Goal: Complete application form

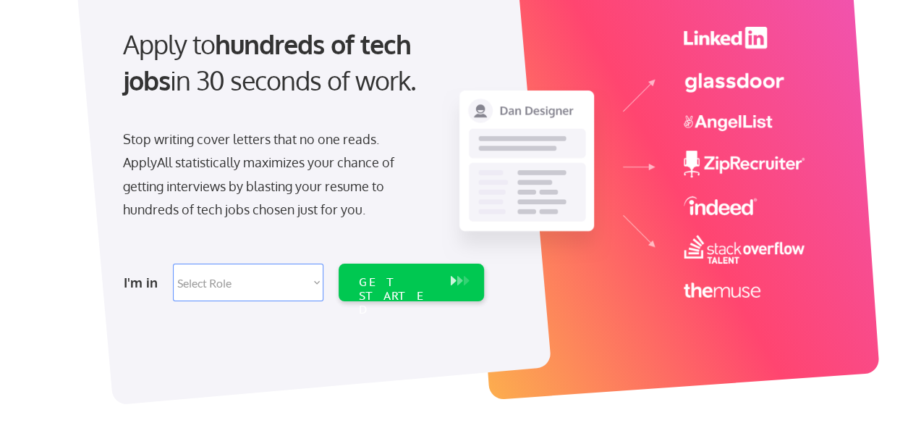
scroll to position [145, 0]
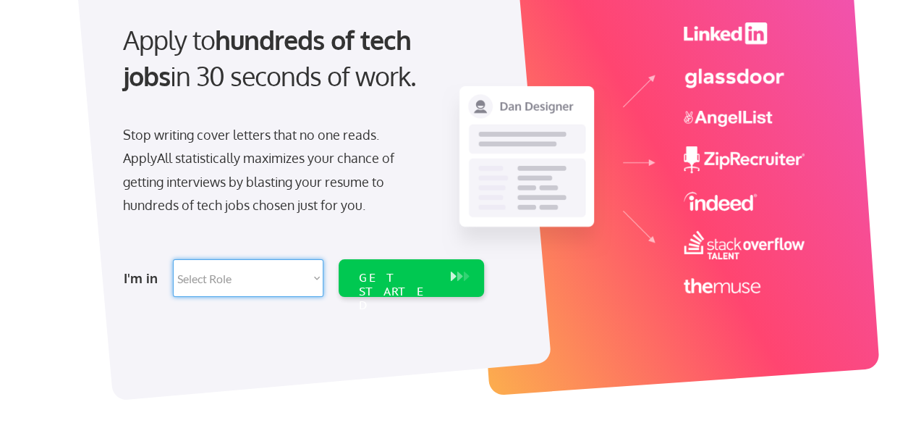
click at [224, 288] on select "Select Role Software Engineering Product Management Customer Success Sales UI/U…" at bounding box center [248, 278] width 151 height 38
select select ""design""
click at [173, 259] on select "Select Role Software Engineering Product Management Customer Success Sales UI/U…" at bounding box center [248, 278] width 151 height 38
select select ""design""
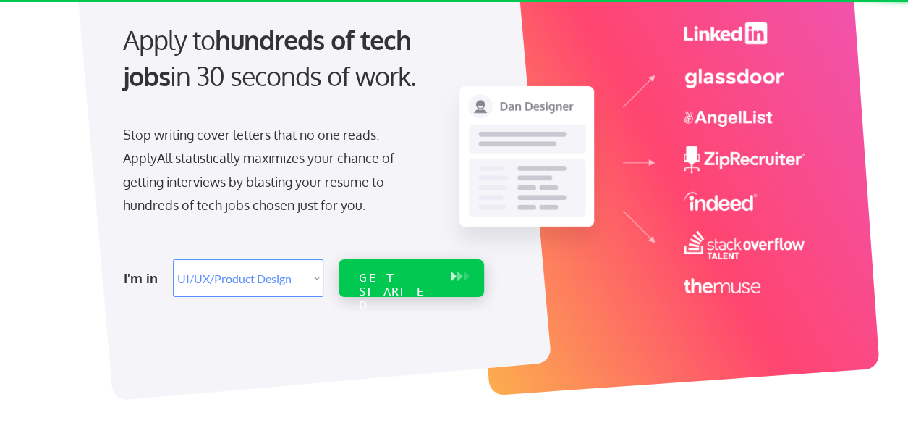
click at [414, 282] on div "GET STARTED" at bounding box center [397, 292] width 77 height 42
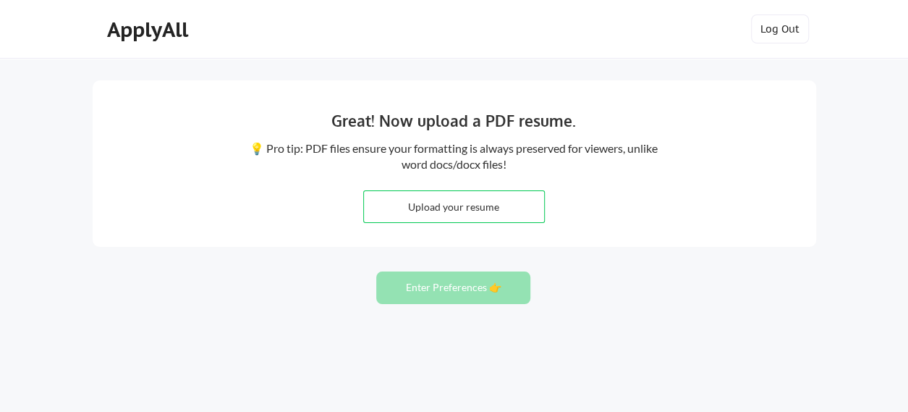
click at [492, 202] on input "file" at bounding box center [454, 206] width 180 height 31
type input "C:\fakepath\2025 KV Resume Atualizado.pdf"
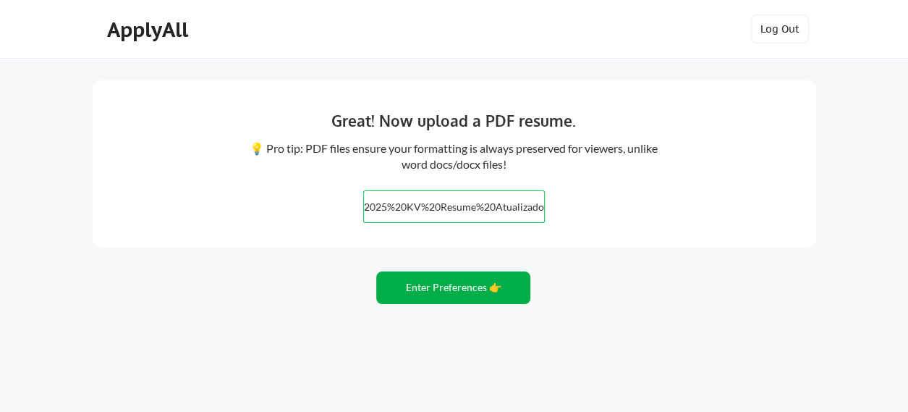
click at [457, 287] on button "Enter Preferences 👉" at bounding box center [453, 287] width 154 height 33
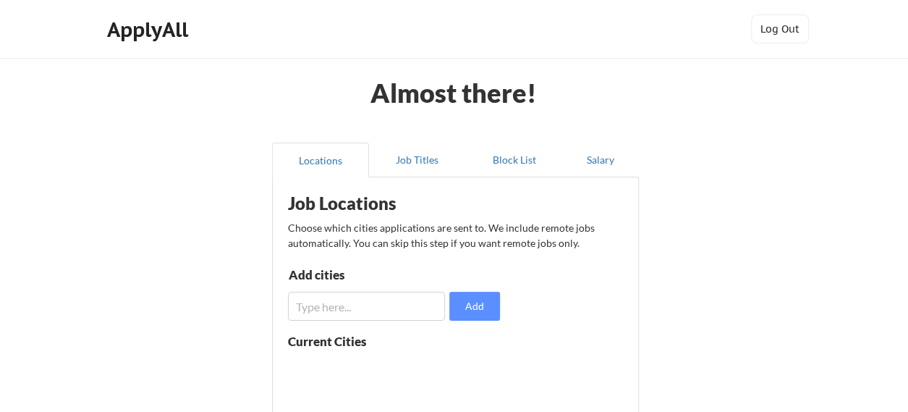
click at [305, 308] on input "input" at bounding box center [367, 306] width 158 height 29
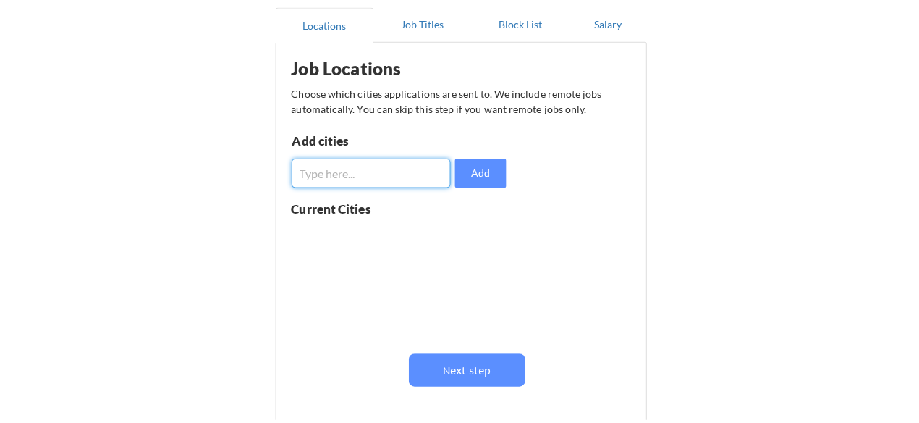
scroll to position [145, 0]
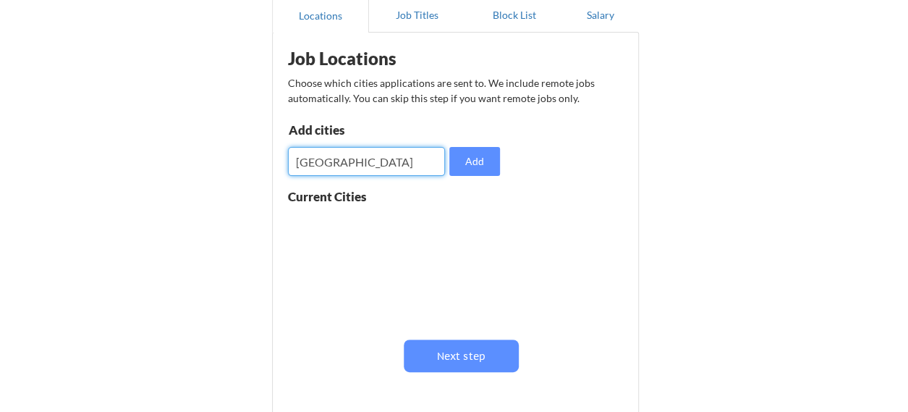
drag, startPoint x: 365, startPoint y: 170, endPoint x: 278, endPoint y: 166, distance: 87.7
click at [278, 166] on div "Job Locations Choose which cities applications are sent to. We include remote j…" at bounding box center [455, 232] width 367 height 400
type input "Lisbon"
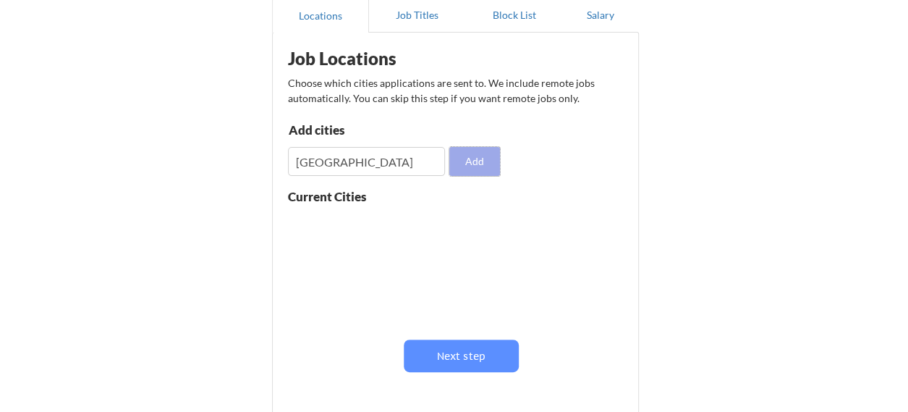
click at [471, 163] on button "Add" at bounding box center [474, 161] width 51 height 29
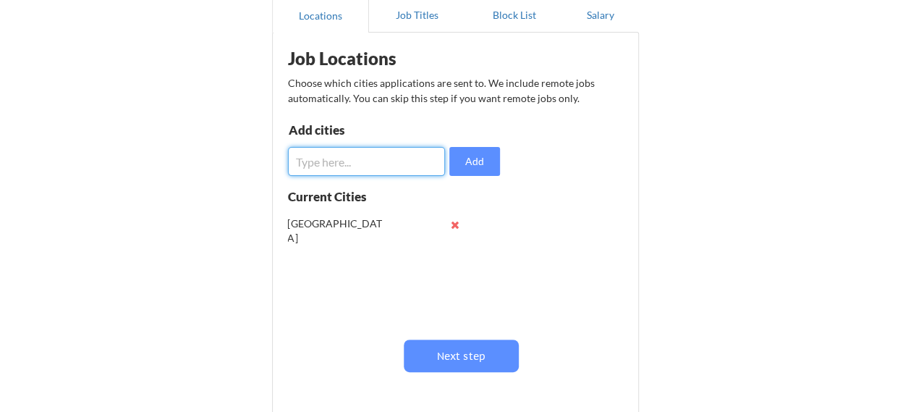
click at [395, 161] on input "input" at bounding box center [367, 161] width 158 height 29
type input "Porto"
click at [481, 159] on button "Add" at bounding box center [474, 161] width 51 height 29
click at [340, 160] on input "input" at bounding box center [367, 161] width 158 height 29
drag, startPoint x: 355, startPoint y: 161, endPoint x: 261, endPoint y: 143, distance: 96.6
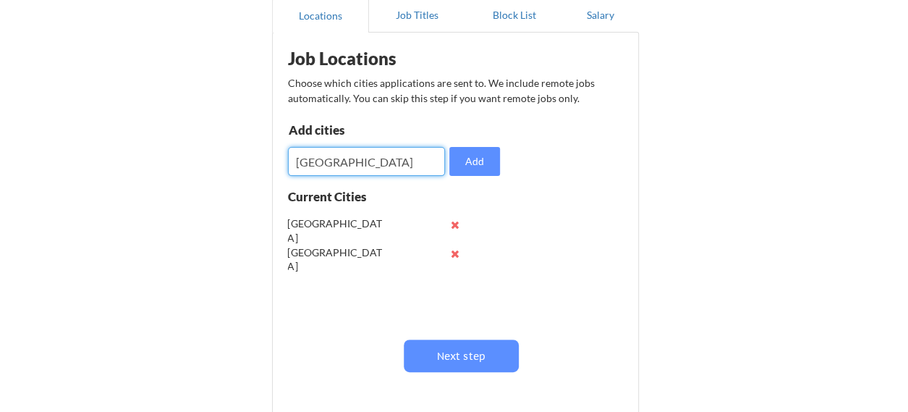
click at [261, 143] on div "Almost there! Locations Job Titles Block List Salary Job Locations Choose which…" at bounding box center [454, 209] width 908 height 709
type input "Madrid"
click at [482, 163] on button "Add" at bounding box center [474, 161] width 51 height 29
click at [331, 163] on input "input" at bounding box center [367, 161] width 158 height 29
type input "Sevilla"
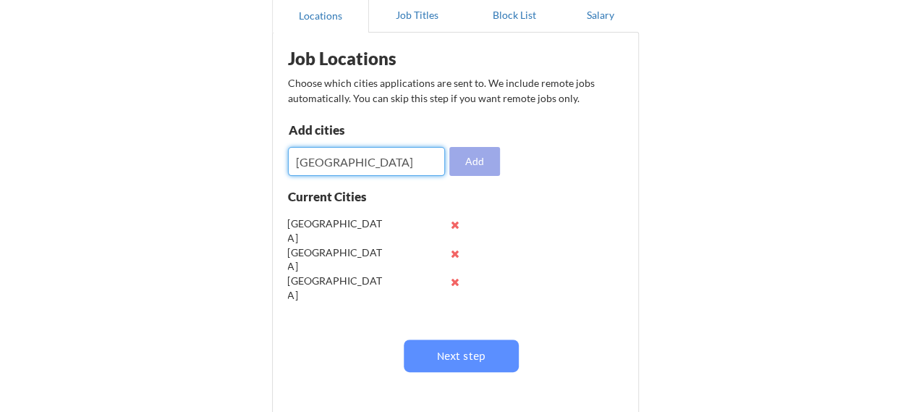
click at [475, 158] on button "Add" at bounding box center [474, 161] width 51 height 29
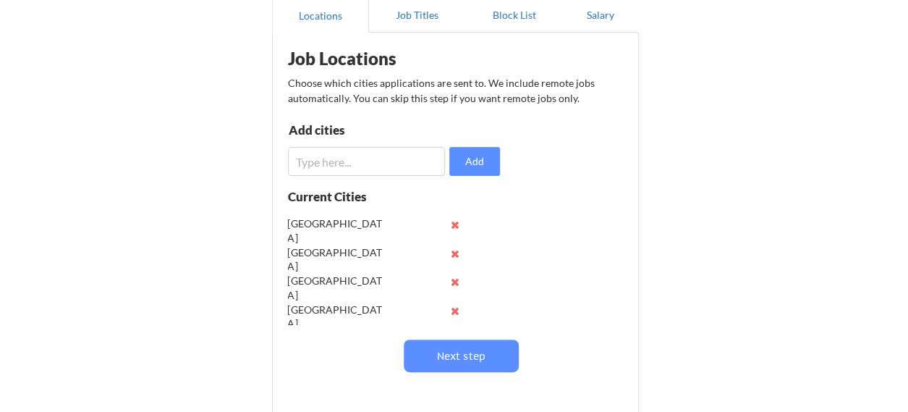
click at [323, 163] on input "input" at bounding box center [367, 161] width 158 height 29
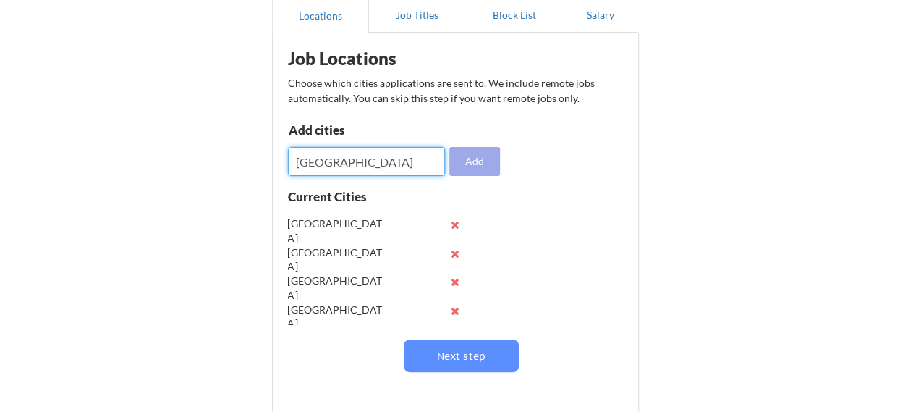
type input "Barcelona"
click at [486, 161] on button "Add" at bounding box center [474, 161] width 51 height 29
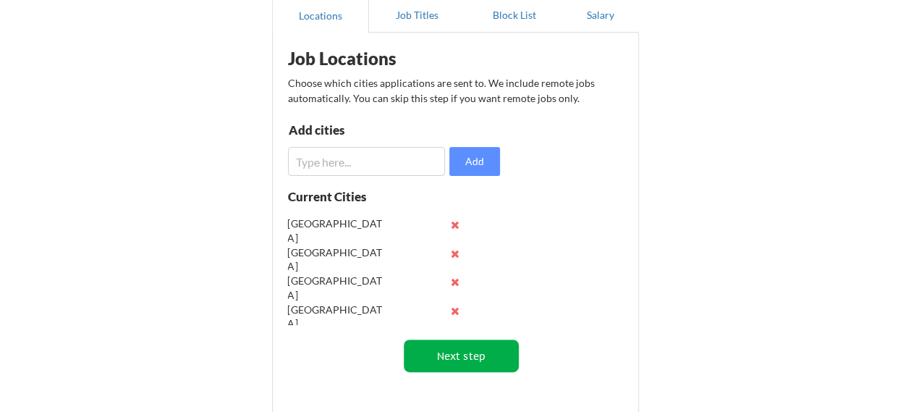
click at [497, 358] on button "Next step" at bounding box center [461, 355] width 115 height 33
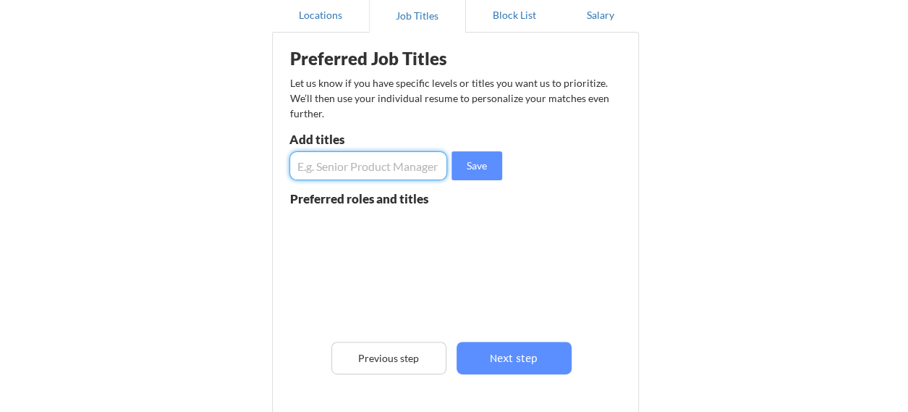
click at [331, 154] on input "input" at bounding box center [368, 165] width 158 height 29
type input "Change Management"
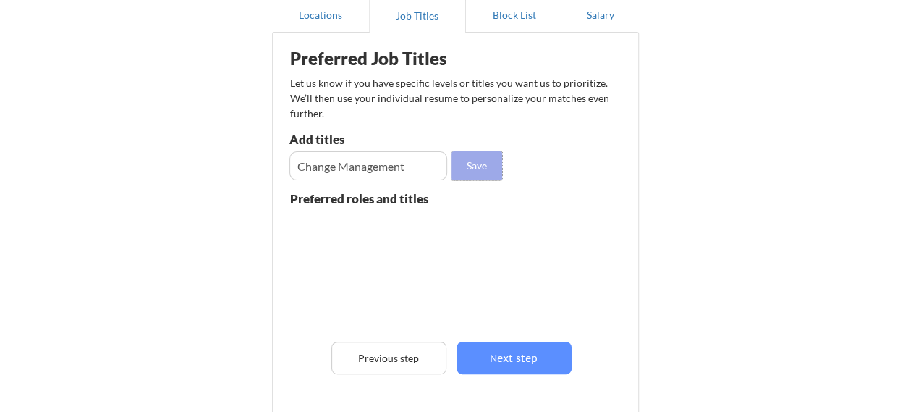
click at [481, 153] on button "Save" at bounding box center [477, 165] width 51 height 29
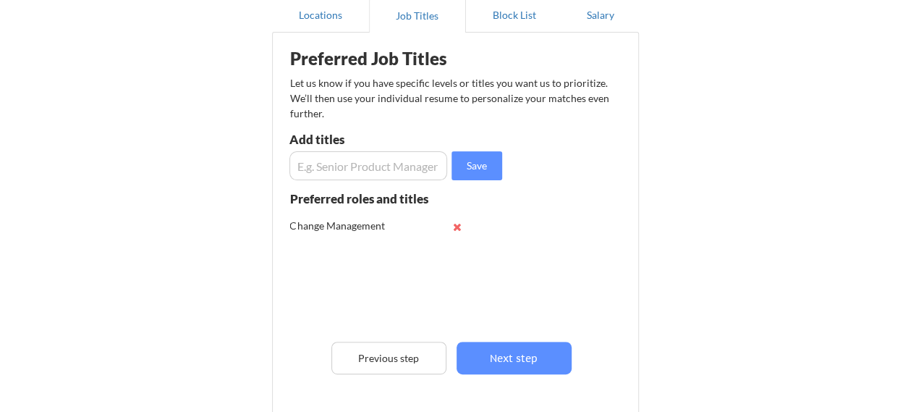
click at [339, 161] on input "input" at bounding box center [368, 165] width 158 height 29
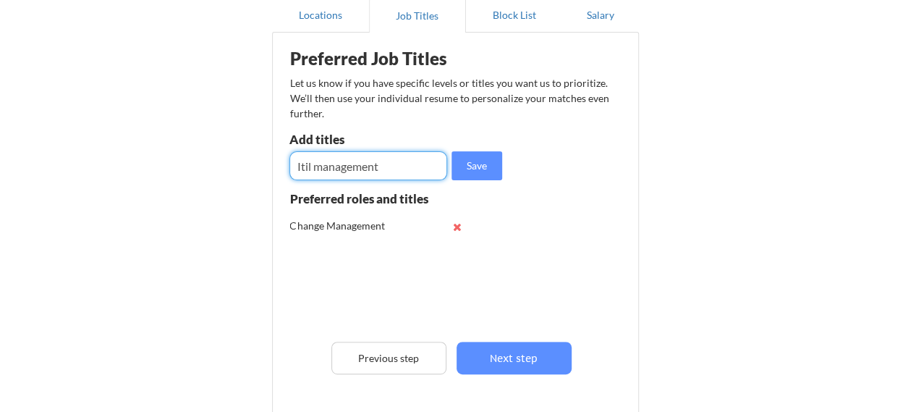
type input "Itil management"
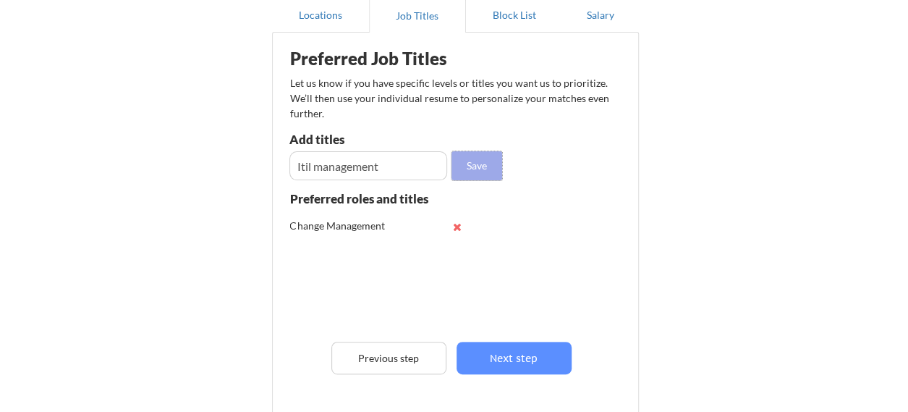
click at [483, 169] on button "Save" at bounding box center [477, 165] width 51 height 29
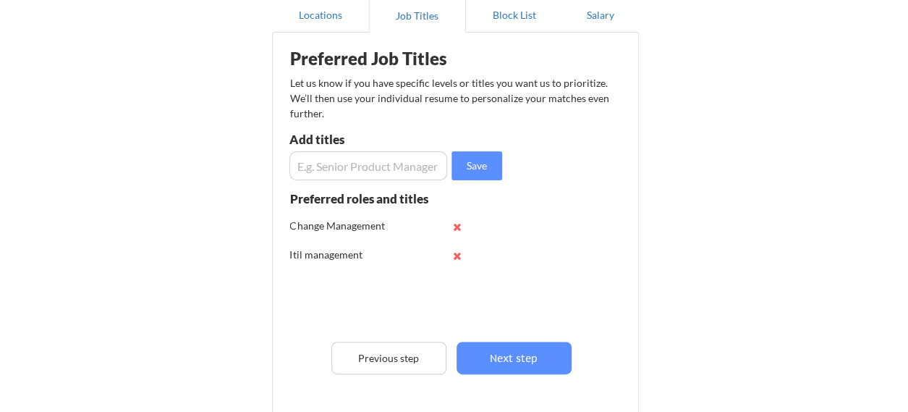
click at [357, 161] on input "input" at bounding box center [368, 165] width 158 height 29
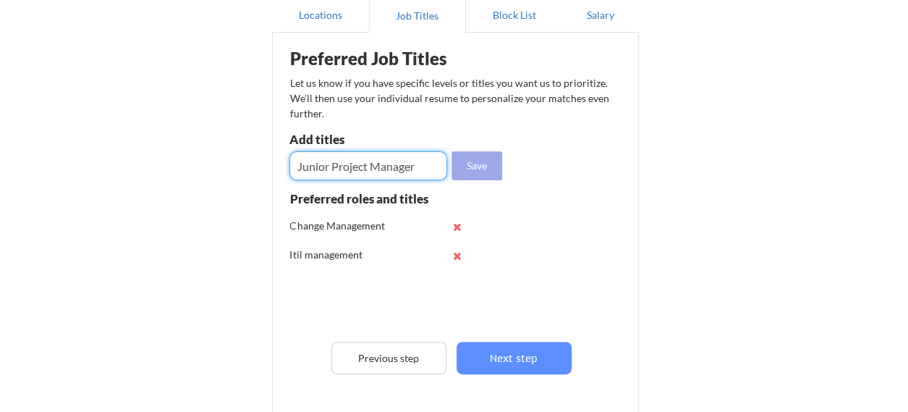
type input "Junior Project Manager"
click at [486, 172] on button "Save" at bounding box center [477, 165] width 51 height 29
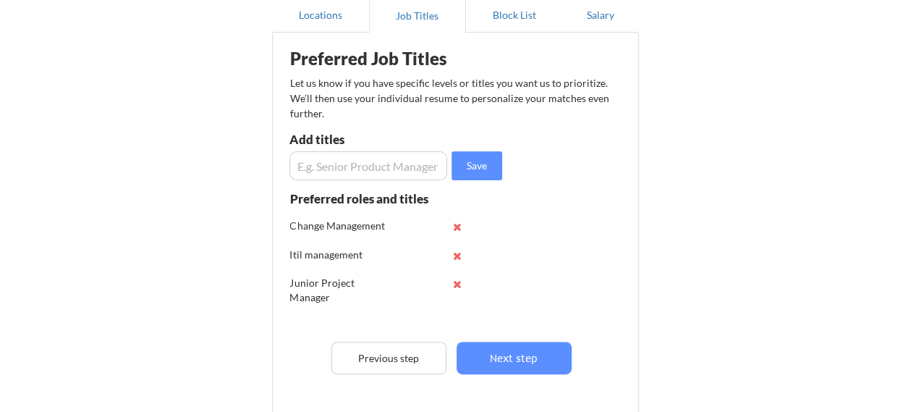
click at [326, 164] on input "input" at bounding box center [368, 165] width 158 height 29
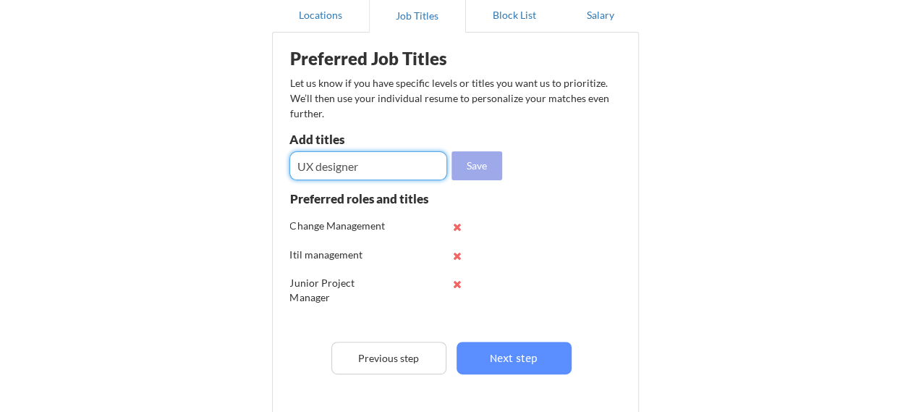
type input "UX designer"
click at [486, 166] on button "Save" at bounding box center [477, 165] width 51 height 29
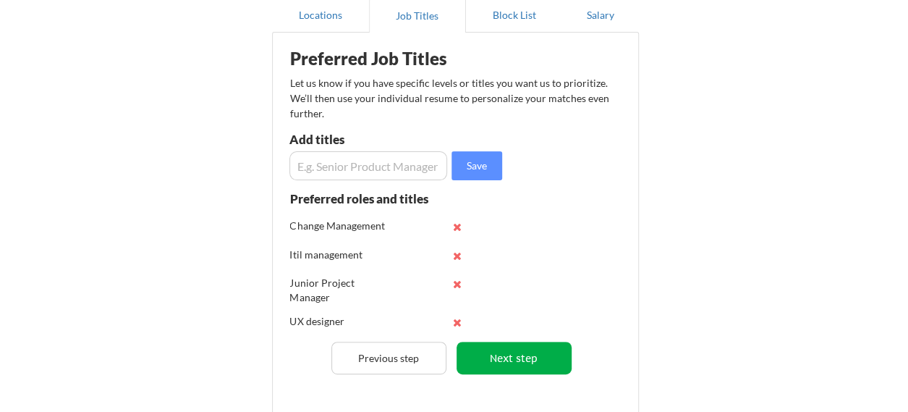
click at [541, 367] on button "Next step" at bounding box center [514, 358] width 115 height 33
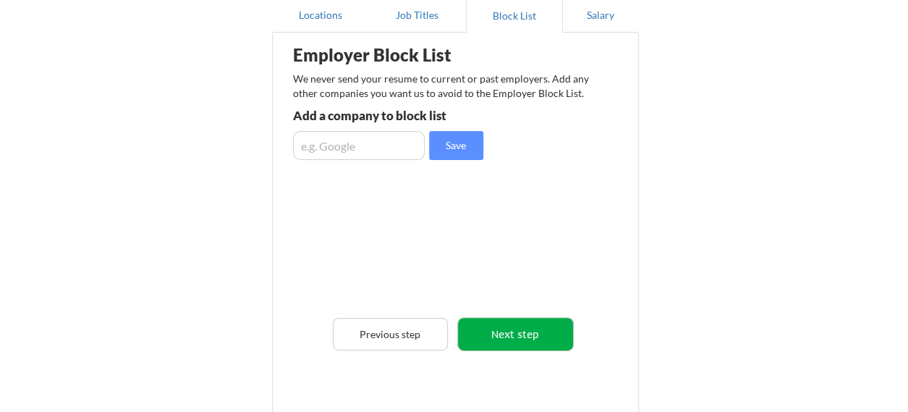
click at [540, 337] on button "Next step" at bounding box center [515, 334] width 115 height 33
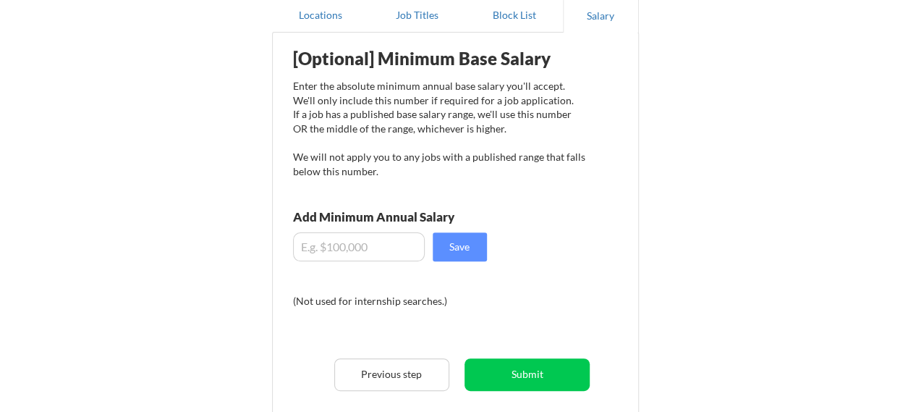
click at [327, 247] on input "input" at bounding box center [359, 246] width 132 height 29
click at [323, 247] on input "input" at bounding box center [359, 246] width 132 height 29
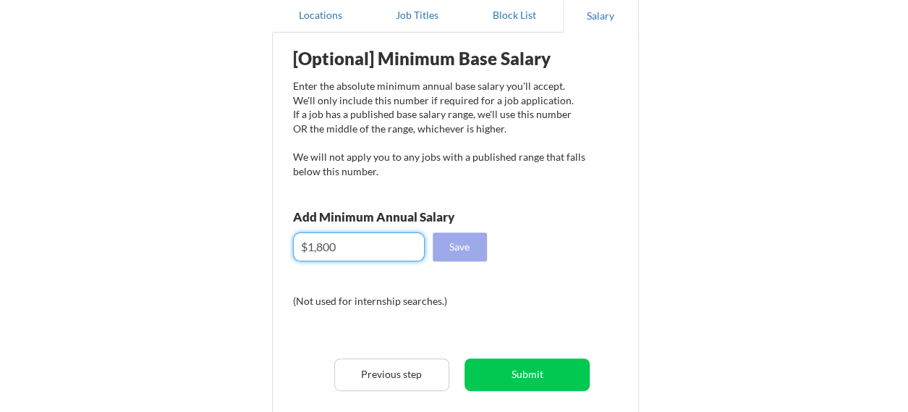
click at [473, 244] on button "Save" at bounding box center [460, 246] width 54 height 29
drag, startPoint x: 358, startPoint y: 247, endPoint x: 282, endPoint y: 250, distance: 76.1
click at [282, 250] on div "[Optional] Minimum Base Salary Enter the absolute minimum annual base salary yo…" at bounding box center [458, 247] width 357 height 414
type input "$24,000"
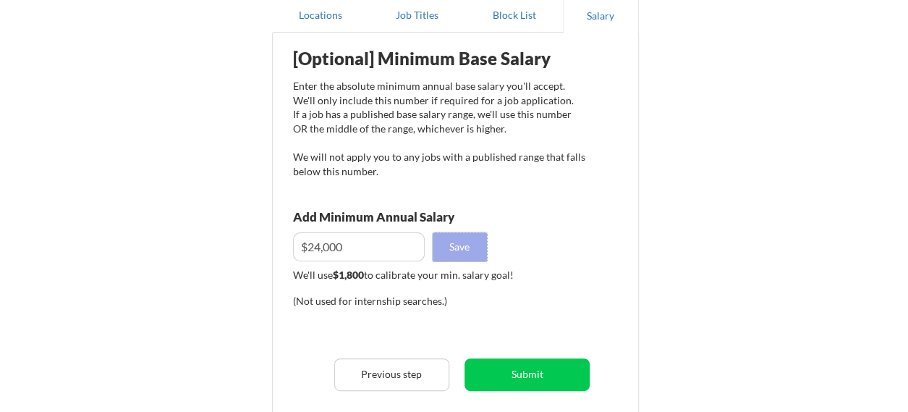
click at [459, 245] on button "Save" at bounding box center [460, 246] width 54 height 29
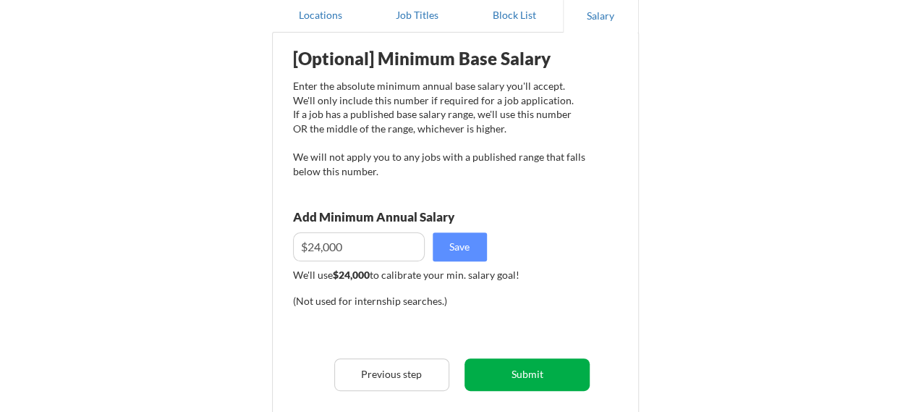
click at [553, 376] on button "Submit" at bounding box center [527, 374] width 125 height 33
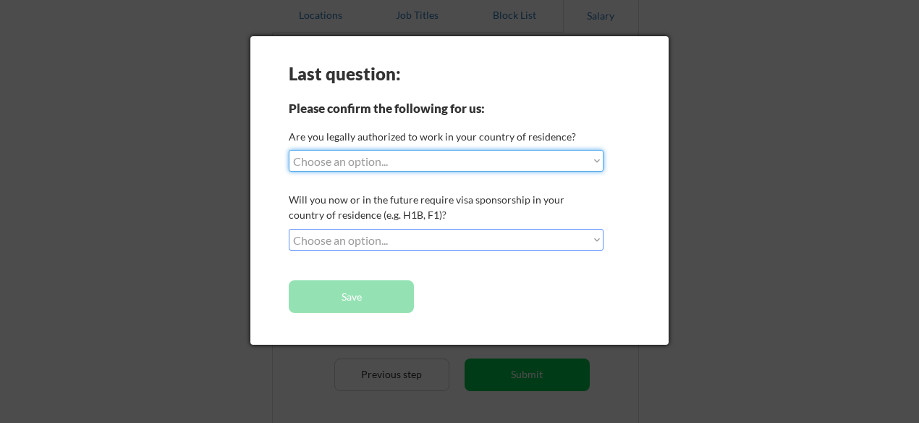
click at [362, 166] on select "Choose an option... Yes, I am a US Citizen Yes, I am a Canadian Citizen Yes, I …" at bounding box center [446, 161] width 315 height 22
select select ""no__i_am_not__yet__authorized""
click at [289, 150] on select "Choose an option... Yes, I am a US Citizen Yes, I am a Canadian Citizen Yes, I …" at bounding box center [446, 161] width 315 height 22
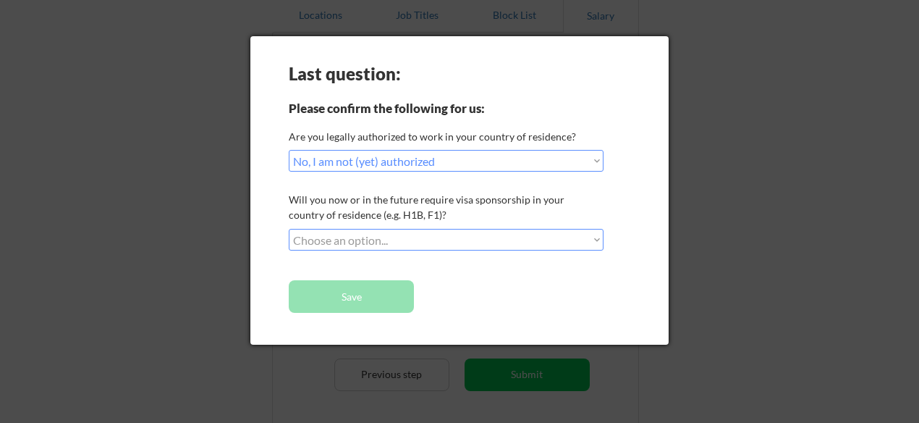
click at [362, 236] on select "Choose an option... No, I will not need sponsorship Yes, I will need sponsorship" at bounding box center [446, 240] width 315 height 22
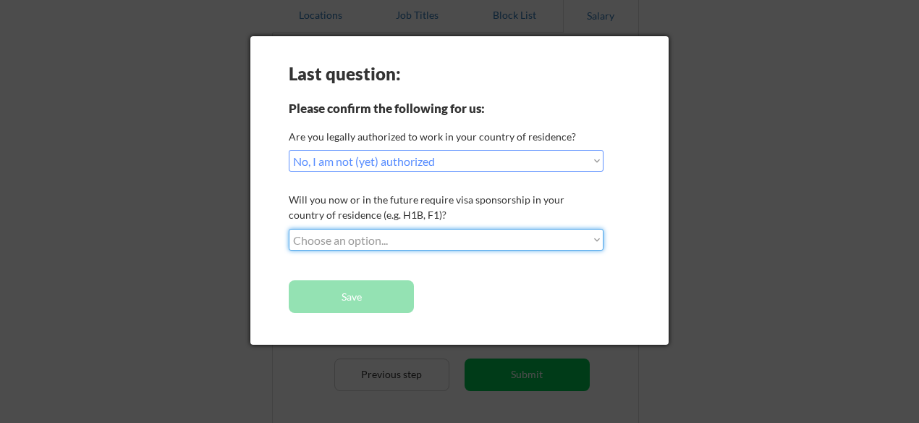
select select ""no__i_will_not_need_sponsorship""
click at [289, 229] on select "Choose an option... No, I will not need sponsorship Yes, I will need sponsorship" at bounding box center [446, 240] width 315 height 22
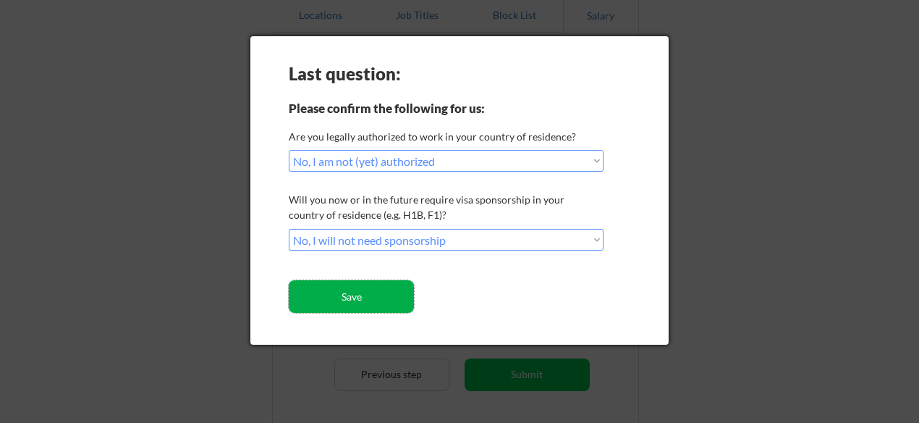
click at [348, 294] on button "Save" at bounding box center [351, 296] width 125 height 33
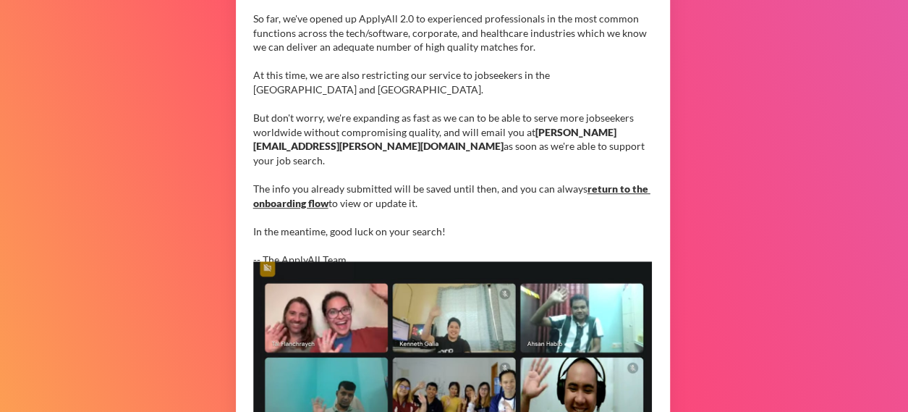
scroll to position [94, 0]
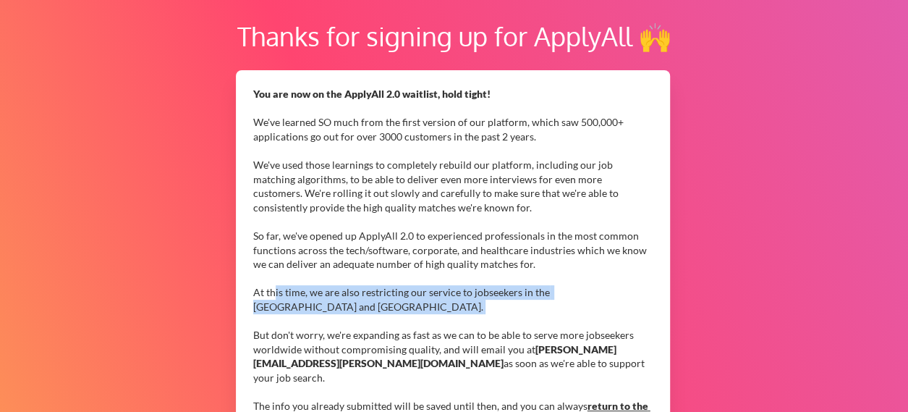
drag, startPoint x: 274, startPoint y: 295, endPoint x: 424, endPoint y: 313, distance: 151.7
click at [424, 313] on div "You are now on the ApplyAll 2.0 waitlist, hold tight! We've learned SO much fro…" at bounding box center [452, 285] width 399 height 397
